Goal: Information Seeking & Learning: Find specific fact

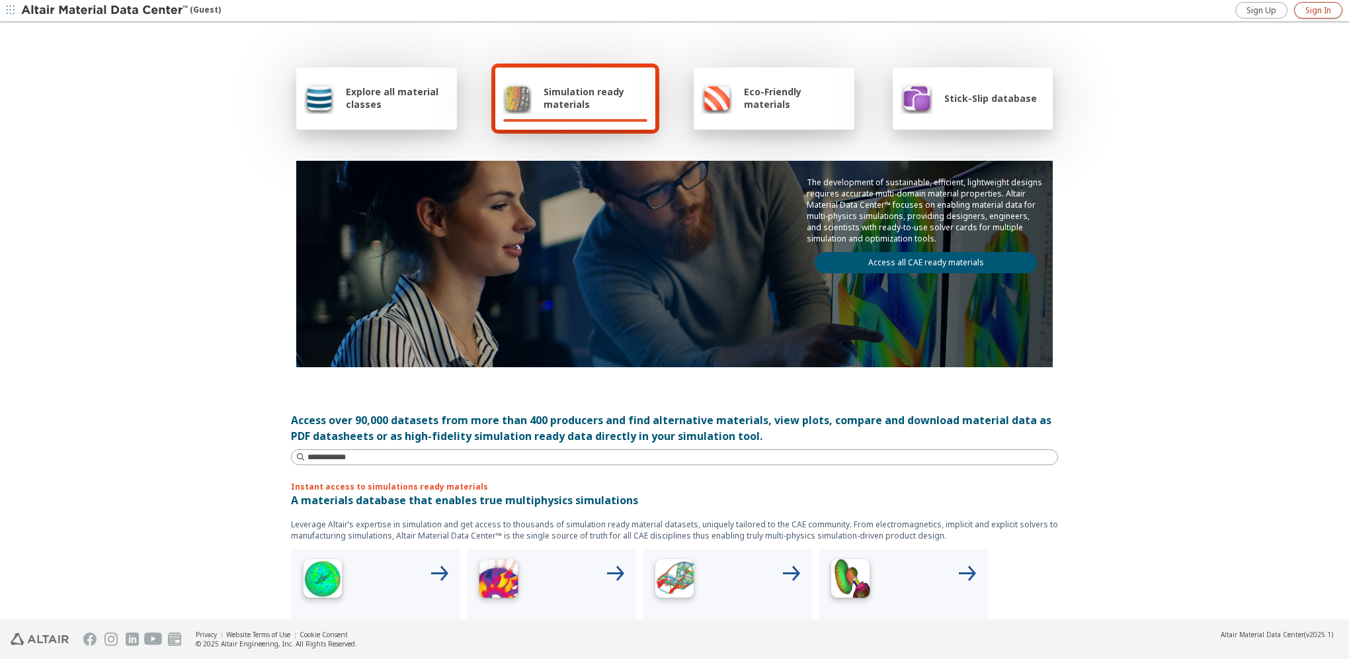
click at [1328, 12] on span "Sign In" at bounding box center [1319, 10] width 26 height 11
click at [684, 558] on img at bounding box center [674, 580] width 53 height 53
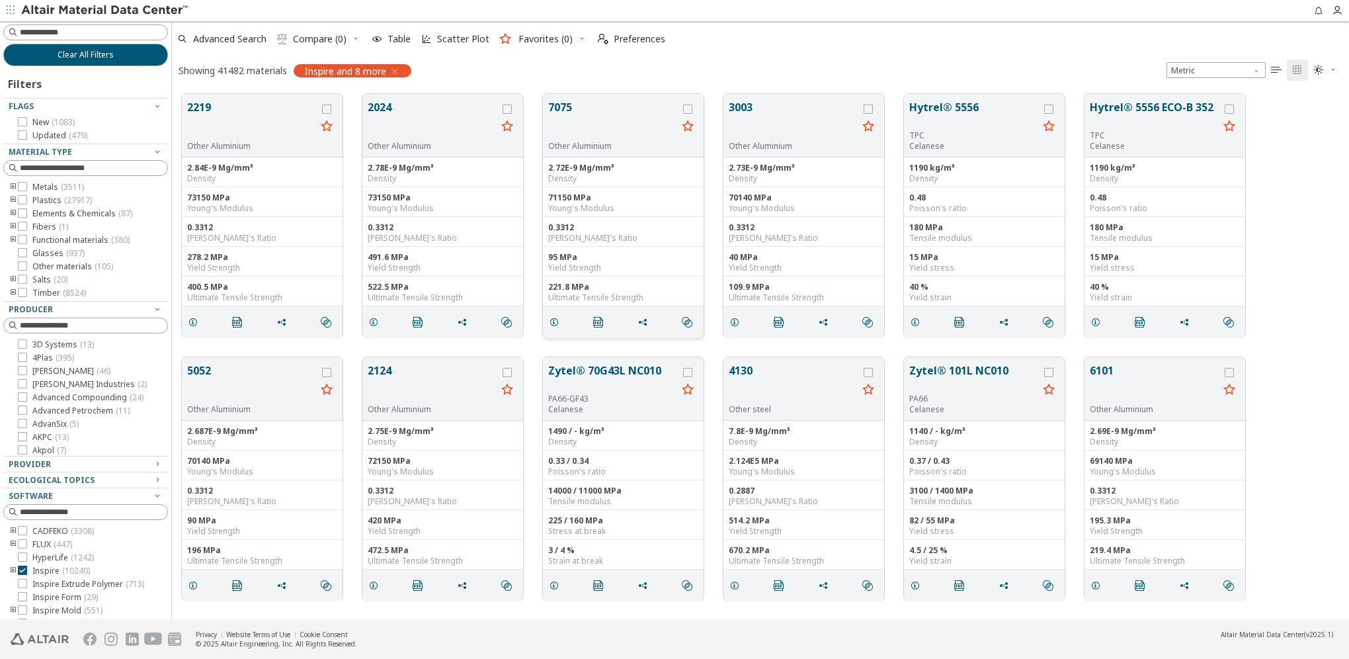
scroll to position [11, 11]
click at [66, 31] on input at bounding box center [87, 32] width 162 height 15
type input "*******"
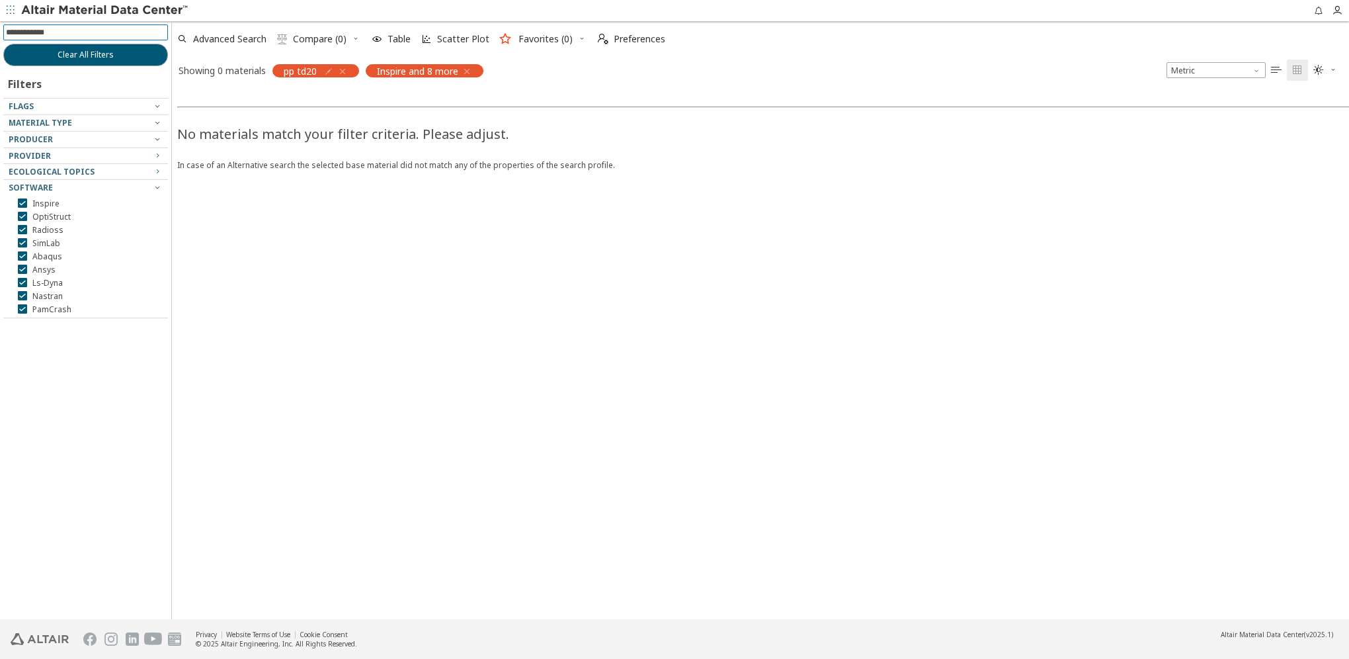
click at [470, 69] on icon "button" at bounding box center [467, 71] width 11 height 11
click at [345, 70] on icon "button" at bounding box center [342, 71] width 11 height 11
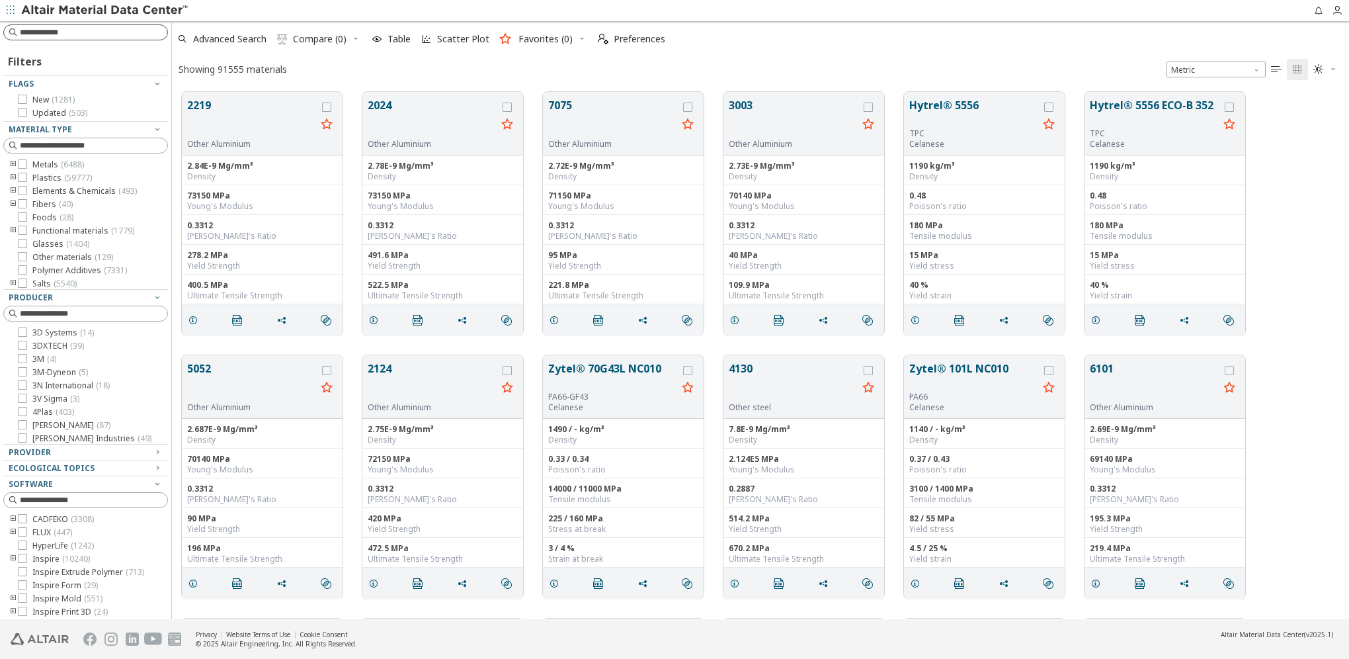
scroll to position [527, 1167]
click at [59, 38] on input at bounding box center [94, 32] width 148 height 13
type input "****"
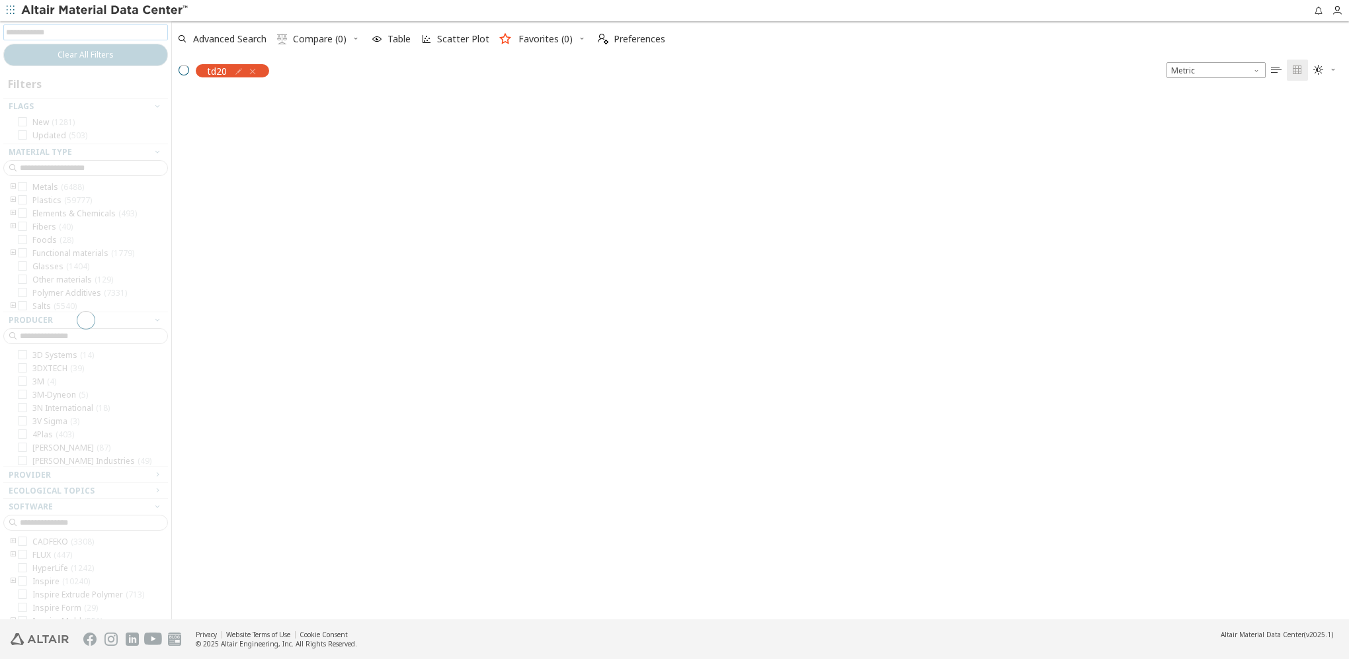
scroll to position [526, 1167]
